Goal: Check status: Check status

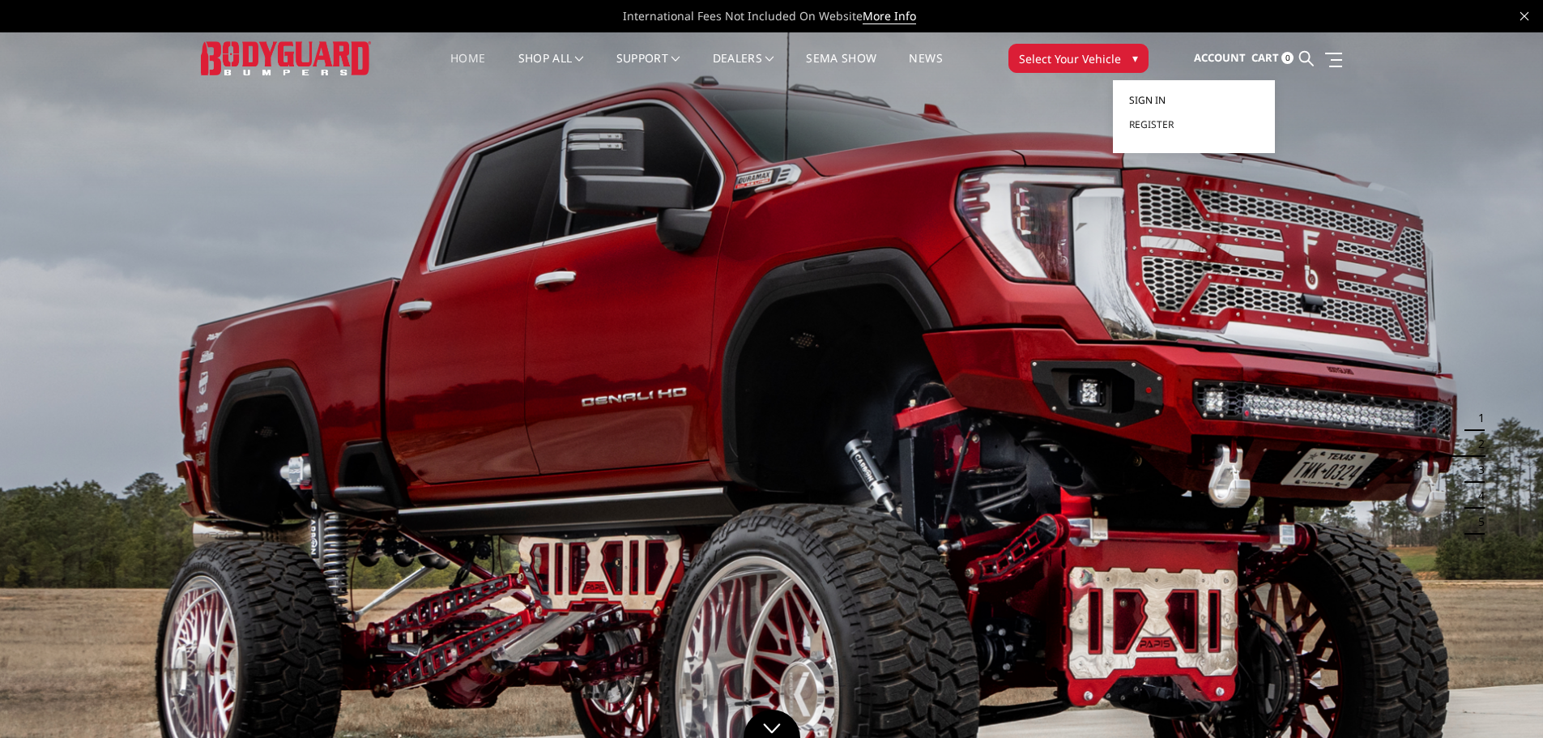
click at [1156, 97] on span "Sign in" at bounding box center [1147, 100] width 36 height 14
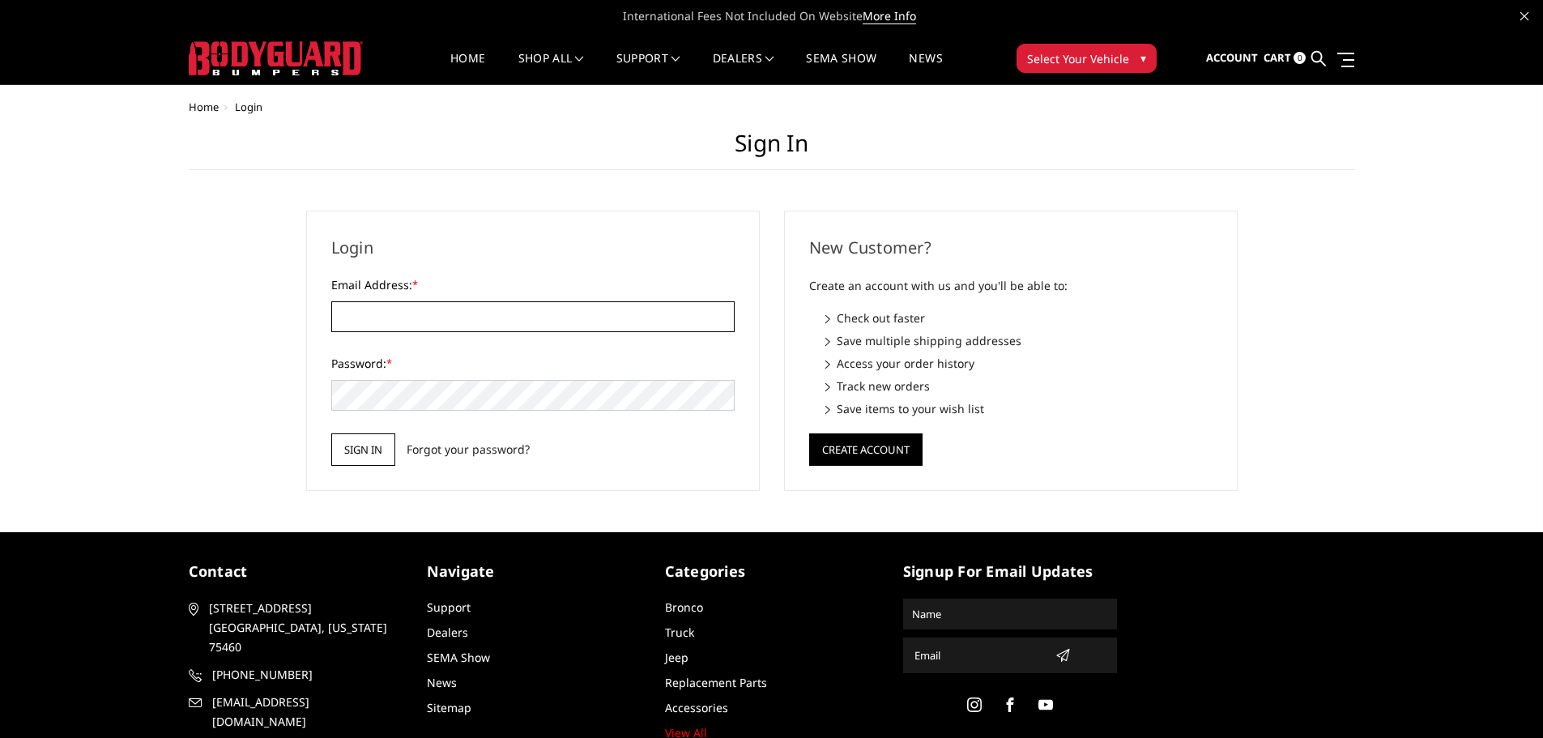
type input "[EMAIL_ADDRESS][DOMAIN_NAME]"
click at [373, 433] on input "Sign in" at bounding box center [363, 449] width 64 height 32
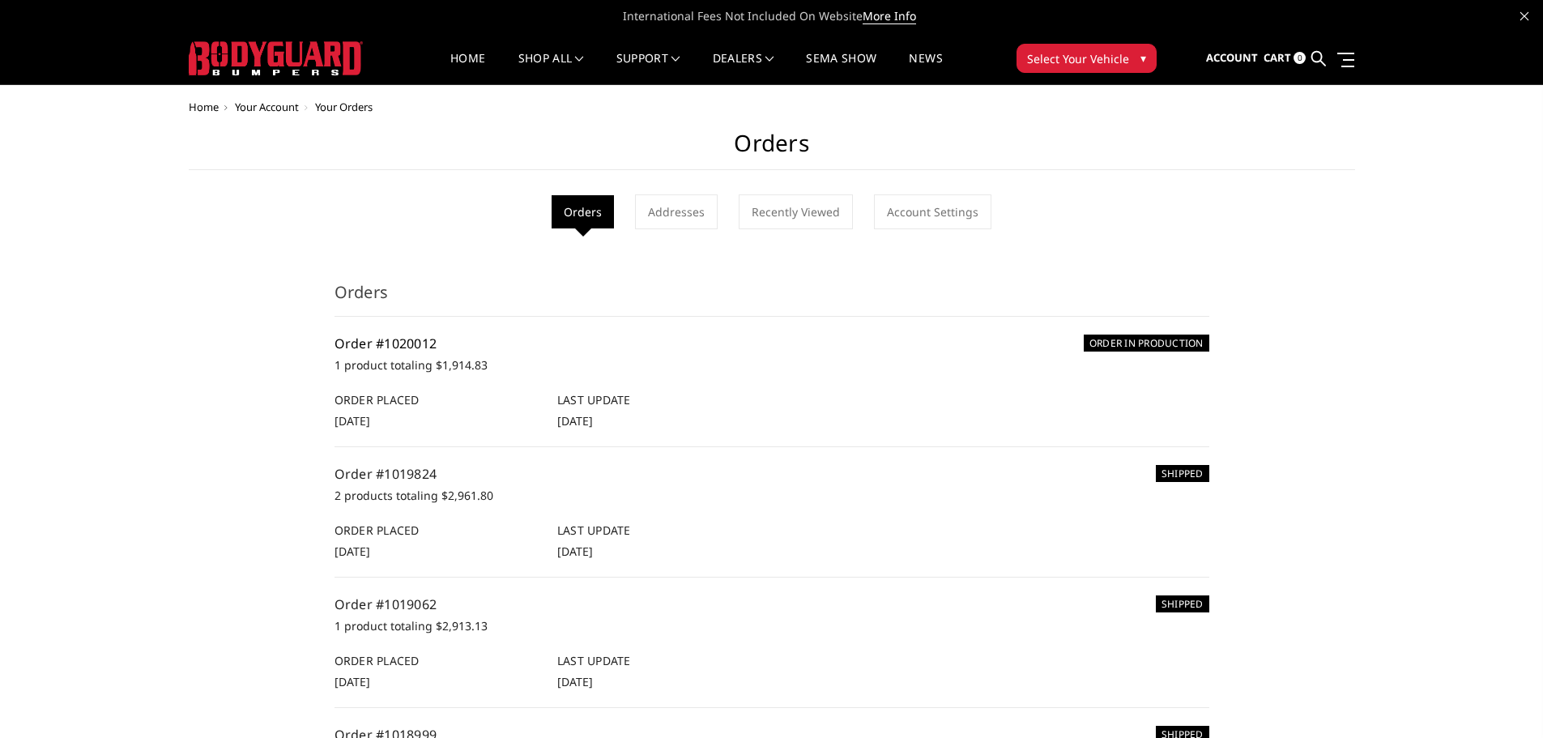
click at [400, 341] on link "Order #1020012" at bounding box center [385, 343] width 103 height 18
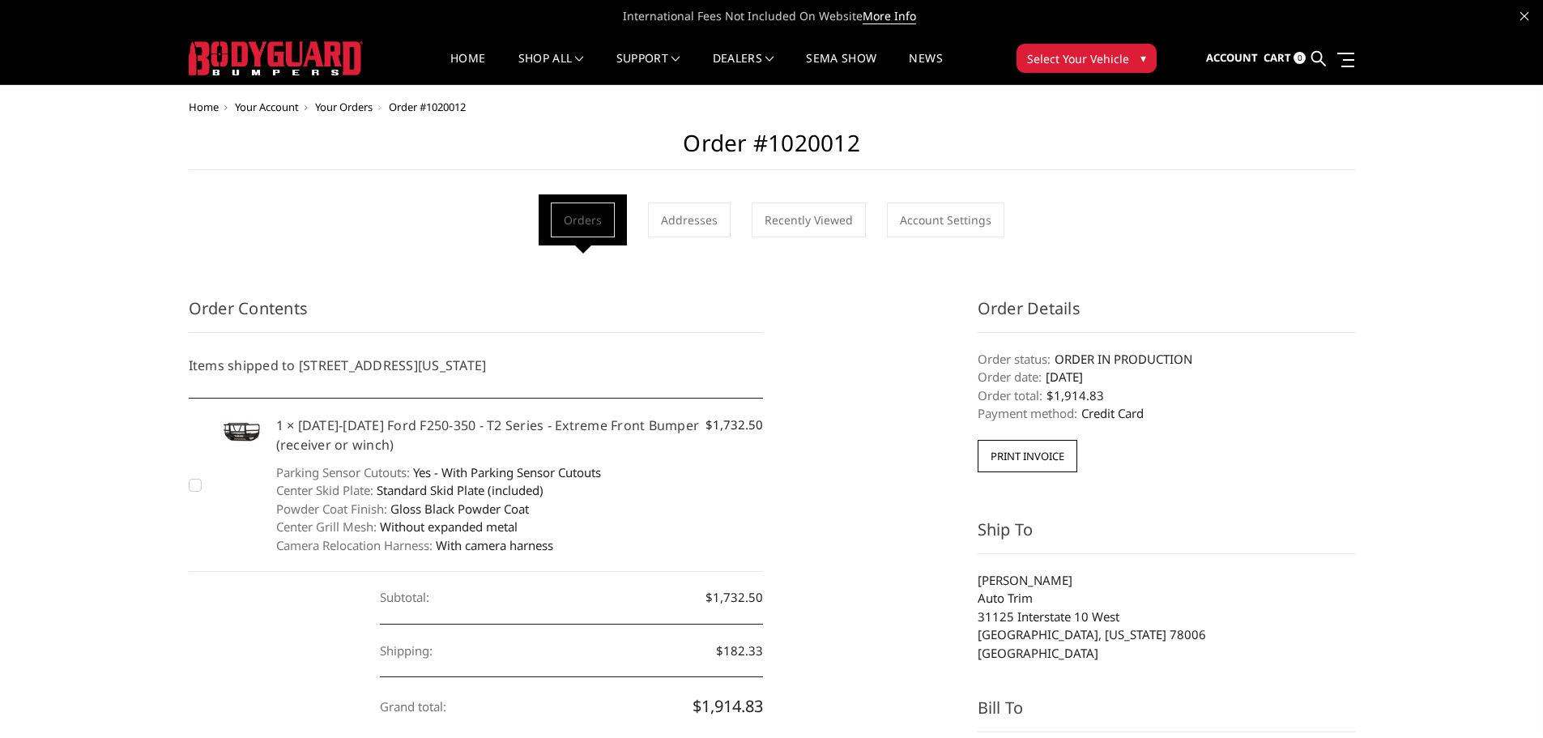
click at [318, 57] on img at bounding box center [276, 58] width 174 height 34
